Goal: Task Accomplishment & Management: Manage account settings

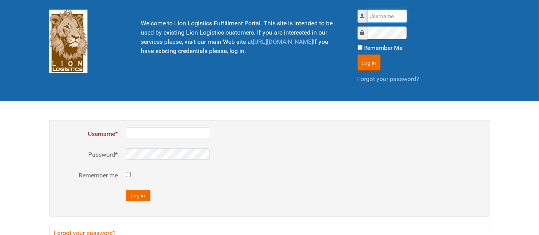
click at [385, 20] on input "Username" at bounding box center [387, 16] width 40 height 13
type input "al"
click at [358, 55] on button "Log in" at bounding box center [369, 63] width 23 height 16
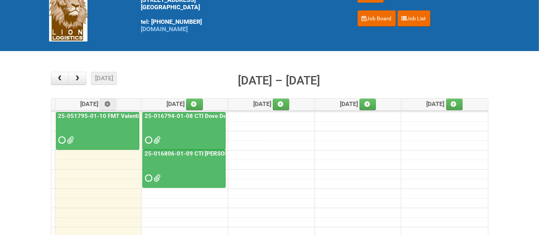
scroll to position [43, 0]
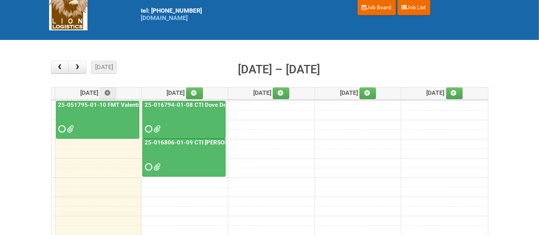
click at [192, 121] on div at bounding box center [184, 122] width 82 height 25
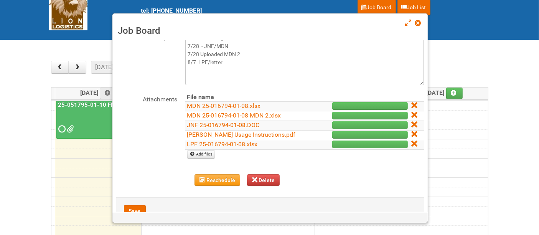
scroll to position [75, 0]
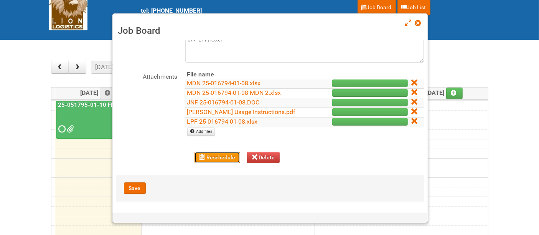
click at [228, 154] on button "Reschedule" at bounding box center [218, 158] width 46 height 12
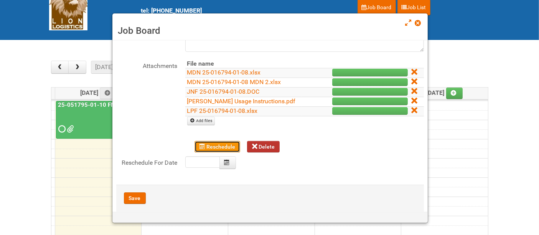
scroll to position [96, 0]
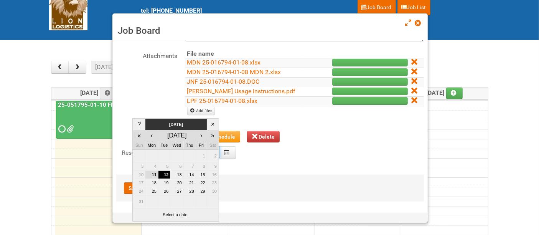
click at [205, 152] on body "Lion Logistics [STREET_ADDRESS] tel: [PHONE_NUMBER] [DOMAIN_NAME] Hi al, Log ou…" at bounding box center [269, 191] width 539 height 468
click at [200, 174] on td "15" at bounding box center [201, 174] width 11 height 8
type input "[DATE]"
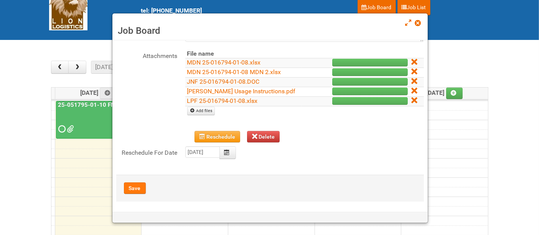
scroll to position [75, 0]
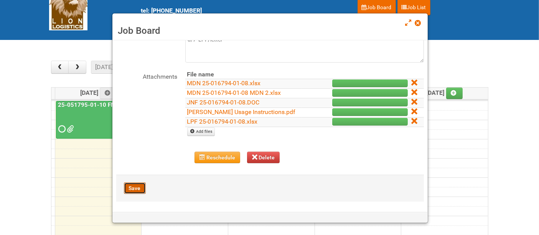
click at [132, 187] on button "Save" at bounding box center [135, 188] width 22 height 12
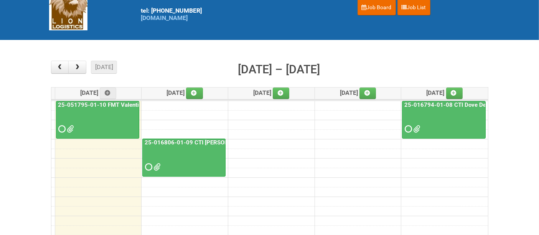
click at [180, 155] on div at bounding box center [184, 160] width 82 height 25
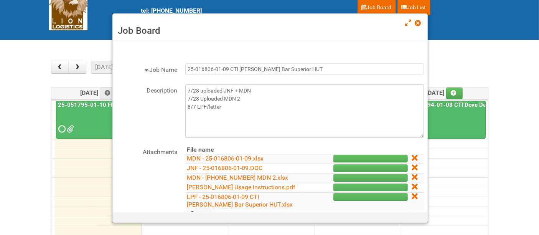
scroll to position [82, 0]
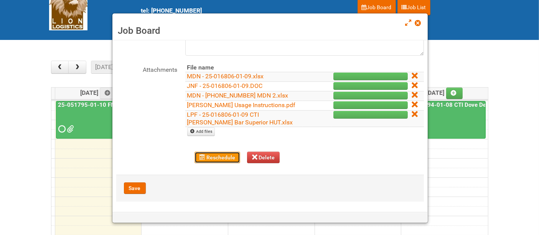
click at [212, 154] on button "Reschedule" at bounding box center [218, 158] width 46 height 12
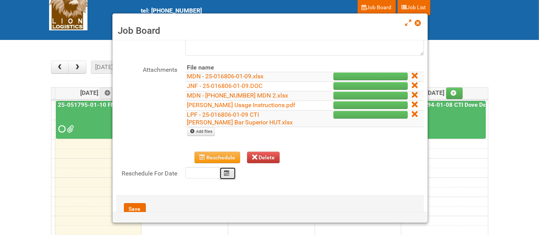
click at [229, 175] on button "Calendar" at bounding box center [228, 173] width 17 height 13
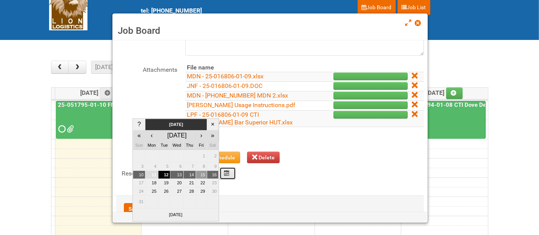
click at [200, 173] on td "15" at bounding box center [201, 174] width 11 height 8
type input "[DATE]"
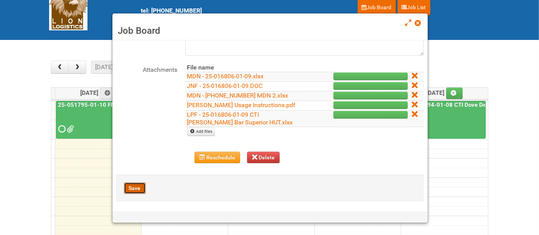
click at [132, 185] on button "Save" at bounding box center [135, 188] width 22 height 12
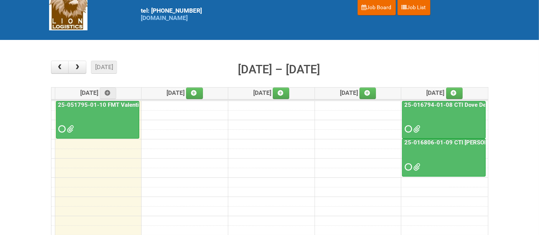
click at [106, 112] on div at bounding box center [98, 122] width 82 height 25
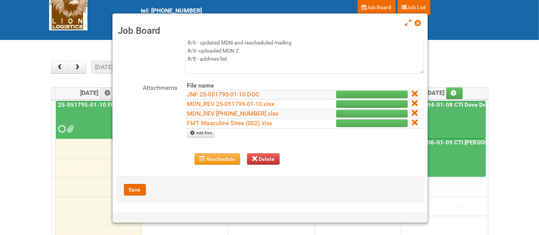
scroll to position [66, 0]
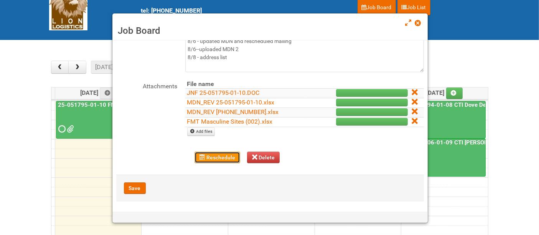
click at [214, 154] on button "Reschedule" at bounding box center [218, 158] width 46 height 12
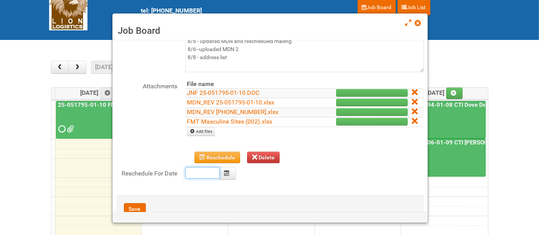
click at [206, 171] on body "Lion Logistics [STREET_ADDRESS] tel: [PHONE_NUMBER] [DOMAIN_NAME] Hi al, Log ou…" at bounding box center [269, 191] width 539 height 468
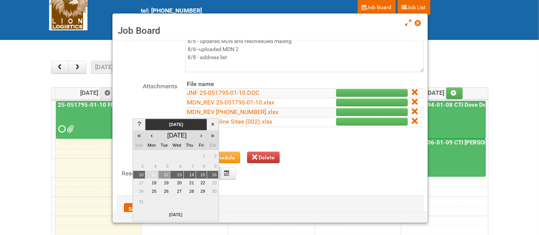
click at [163, 174] on td "12" at bounding box center [164, 174] width 12 height 8
type input "[DATE]"
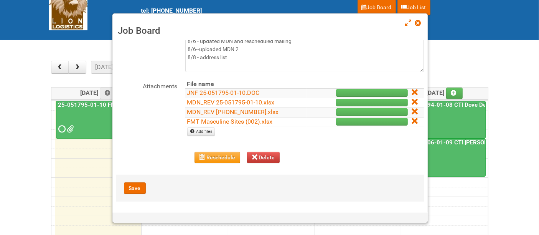
click at [137, 205] on div "Job Board × Job Name 25-051795-01-10 FMT Valentino Masc US CLT Description ship…" at bounding box center [270, 94] width 316 height 238
click at [137, 184] on button "Save" at bounding box center [135, 188] width 22 height 12
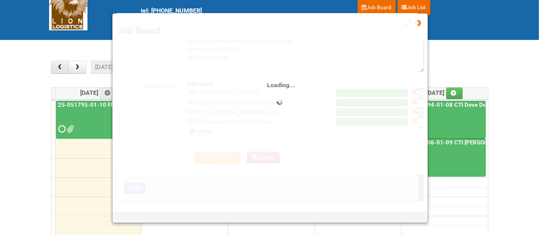
click at [62, 64] on span "button" at bounding box center [59, 67] width 7 height 6
